Goal: Transaction & Acquisition: Purchase product/service

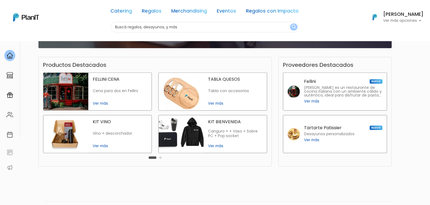
scroll to position [109, 0]
click at [103, 144] on span "Ver más" at bounding box center [120, 146] width 54 height 6
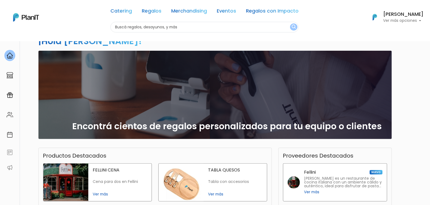
scroll to position [16, 0]
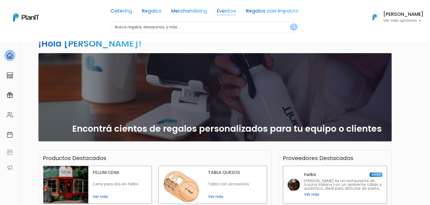
click at [232, 12] on link "Eventos" at bounding box center [226, 12] width 19 height 7
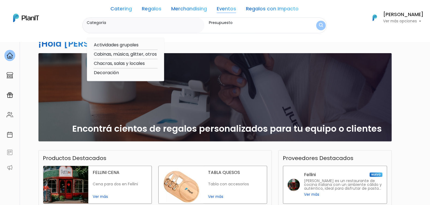
click at [183, 10] on link "Merchandising" at bounding box center [189, 10] width 36 height 7
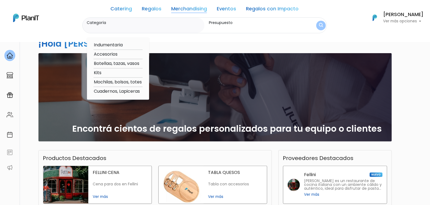
click at [153, 10] on link "Regalos" at bounding box center [152, 10] width 20 height 7
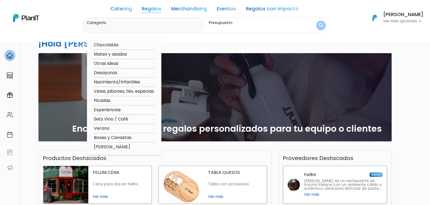
click at [103, 127] on option "Verano" at bounding box center [123, 128] width 61 height 7
type input "Verano"
type input "$0 - $1000"
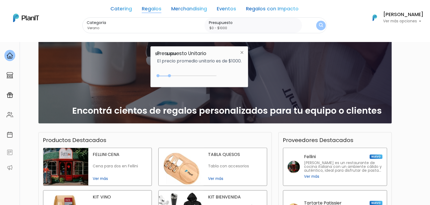
scroll to position [43, 0]
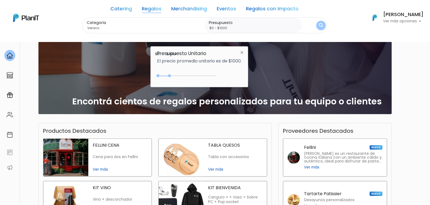
click at [279, 29] on input "$0 - $1000" at bounding box center [254, 27] width 91 height 5
click at [320, 27] on img "submit" at bounding box center [321, 25] width 4 height 5
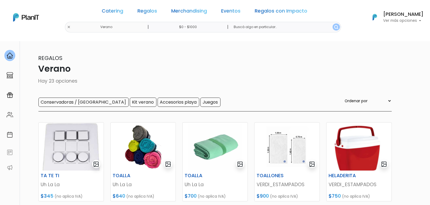
click at [321, 72] on p "Verano" at bounding box center [214, 68] width 353 height 13
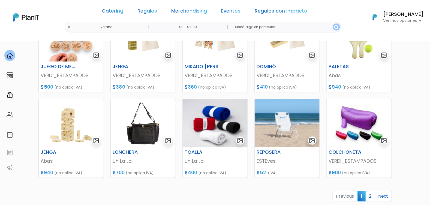
scroll to position [136, 0]
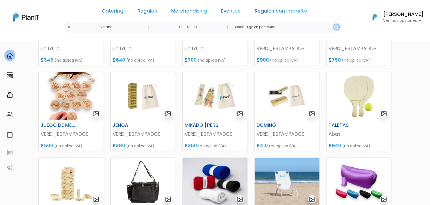
click at [154, 10] on link "Regalos" at bounding box center [147, 12] width 20 height 7
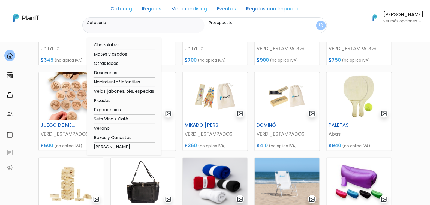
click at [119, 63] on option "Otras ideas" at bounding box center [123, 63] width 61 height 7
type input "Otras ideas"
type input "$0 - $1000"
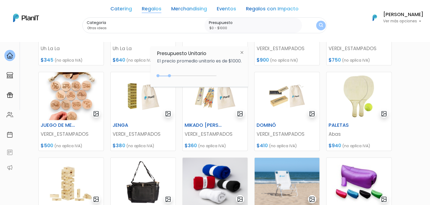
click at [242, 54] on img at bounding box center [242, 52] width 10 height 10
click at [320, 27] on img "submit" at bounding box center [321, 25] width 4 height 5
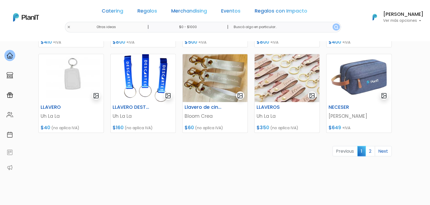
scroll to position [245, 0]
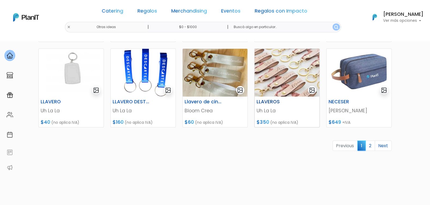
drag, startPoint x: 293, startPoint y: 157, endPoint x: 287, endPoint y: 101, distance: 56.4
click at [293, 157] on div "LLAVEROS MD laser creaciones $95 (no aplica IVA) MINI BAG Amo Felt and Leather …" at bounding box center [215, 28] width 360 height 315
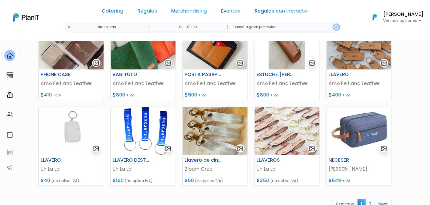
scroll to position [136, 0]
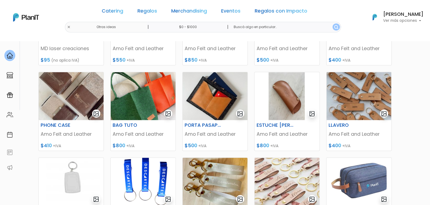
click at [417, 16] on h6 "[PERSON_NAME]" at bounding box center [403, 14] width 40 height 5
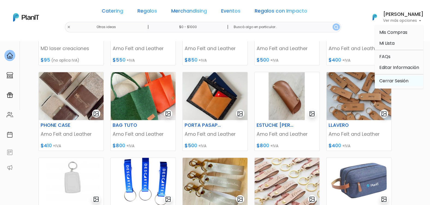
click at [406, 81] on link "Cerrar Sesión" at bounding box center [399, 80] width 48 height 11
